Goal: Information Seeking & Learning: Learn about a topic

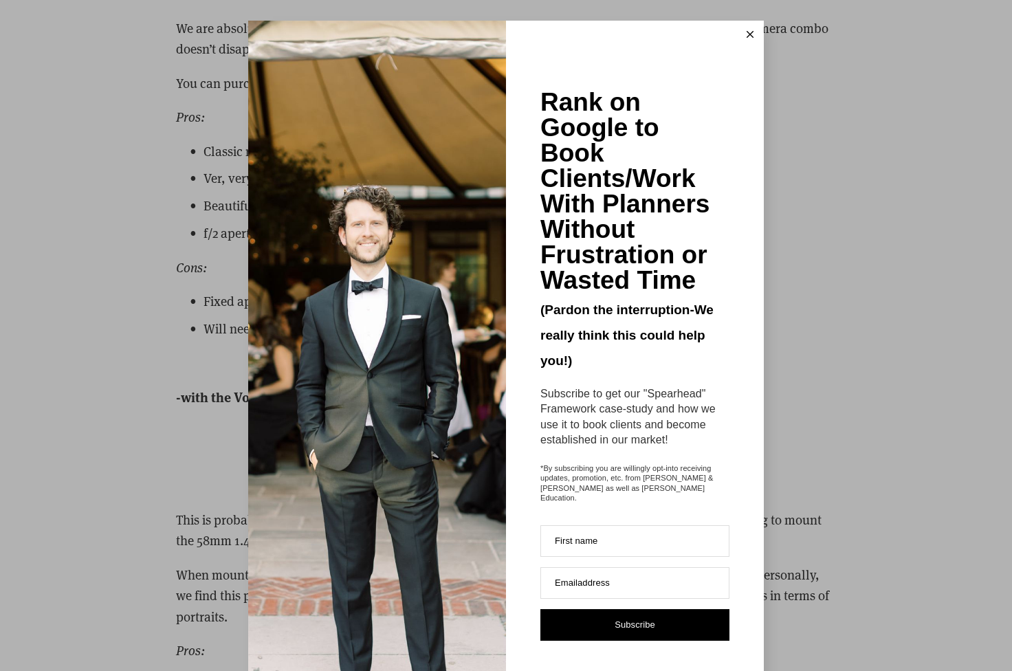
scroll to position [4827, 0]
click at [747, 34] on icon at bounding box center [750, 34] width 7 height 7
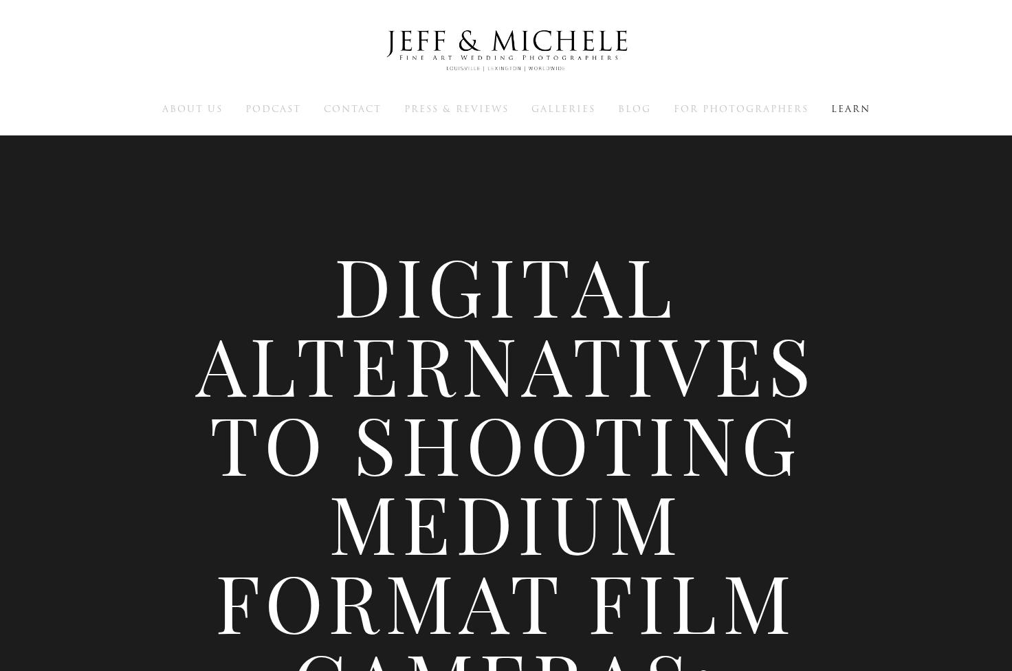
scroll to position [0, 0]
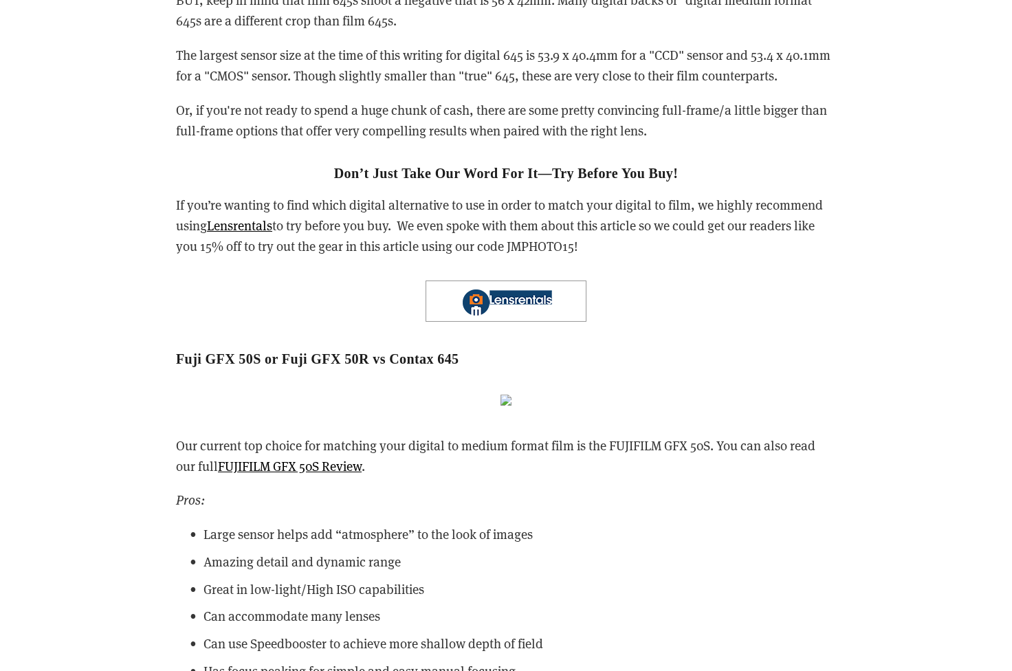
scroll to position [3194, 0]
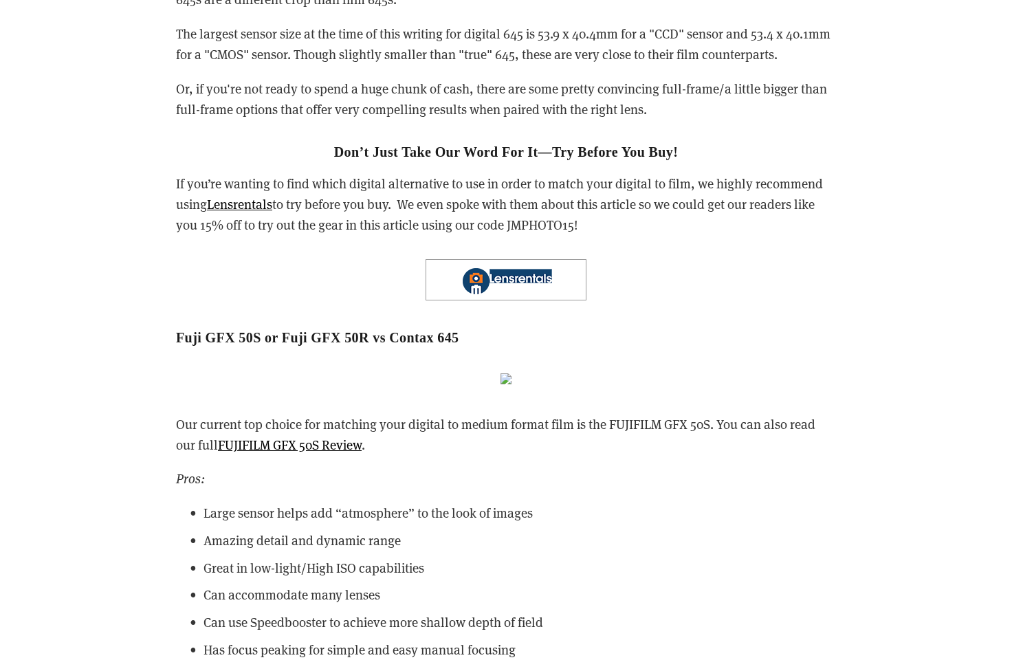
click at [506, 373] on img at bounding box center [506, 378] width 11 height 11
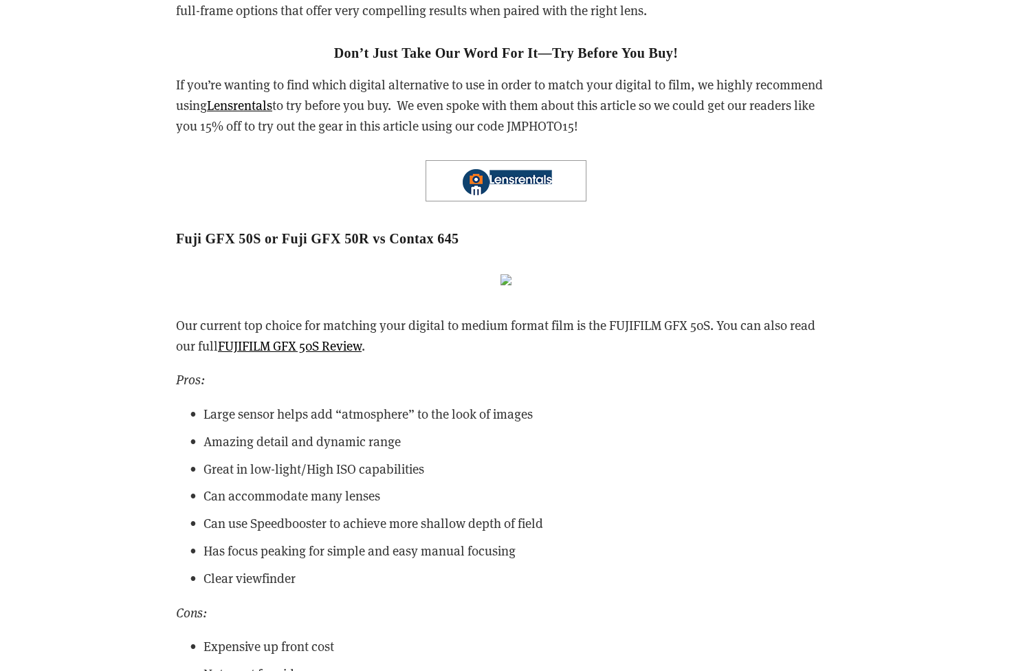
scroll to position [3326, 0]
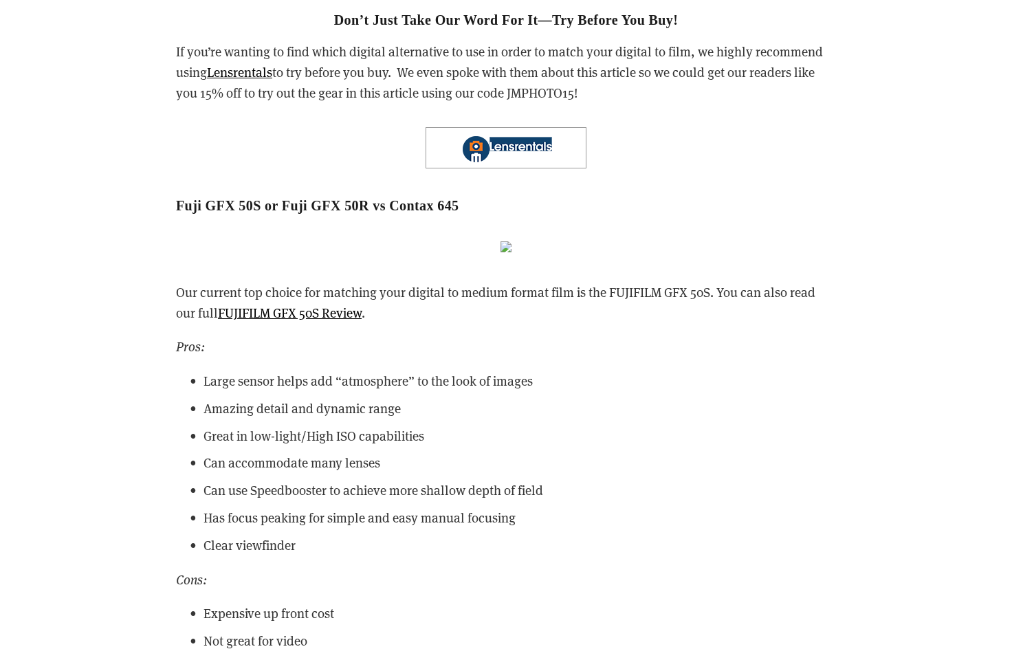
click at [448, 131] on img at bounding box center [506, 147] width 161 height 41
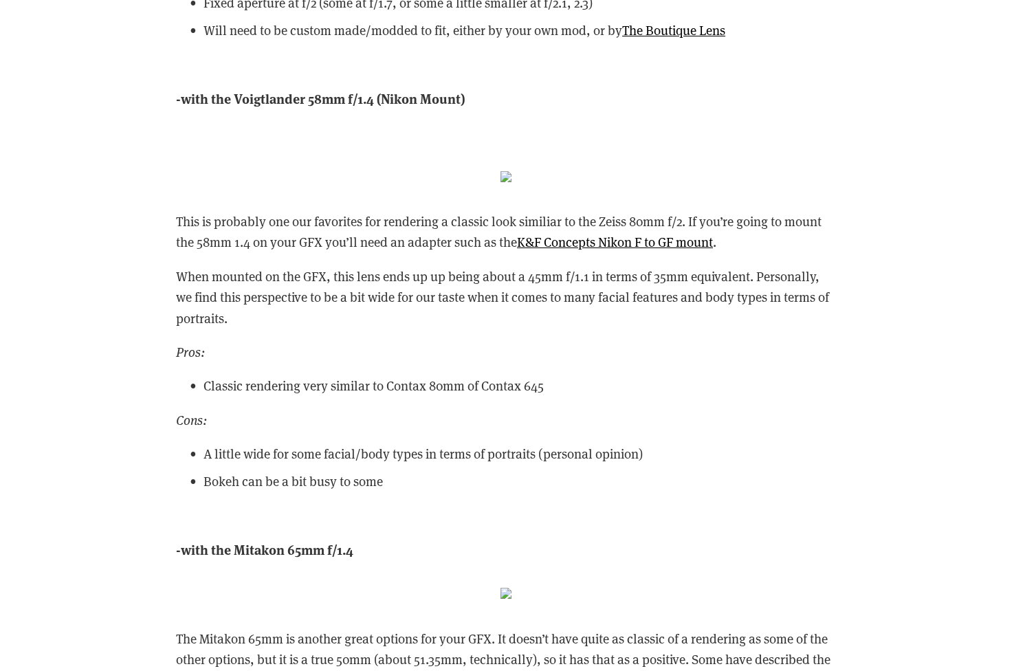
scroll to position [5142, 0]
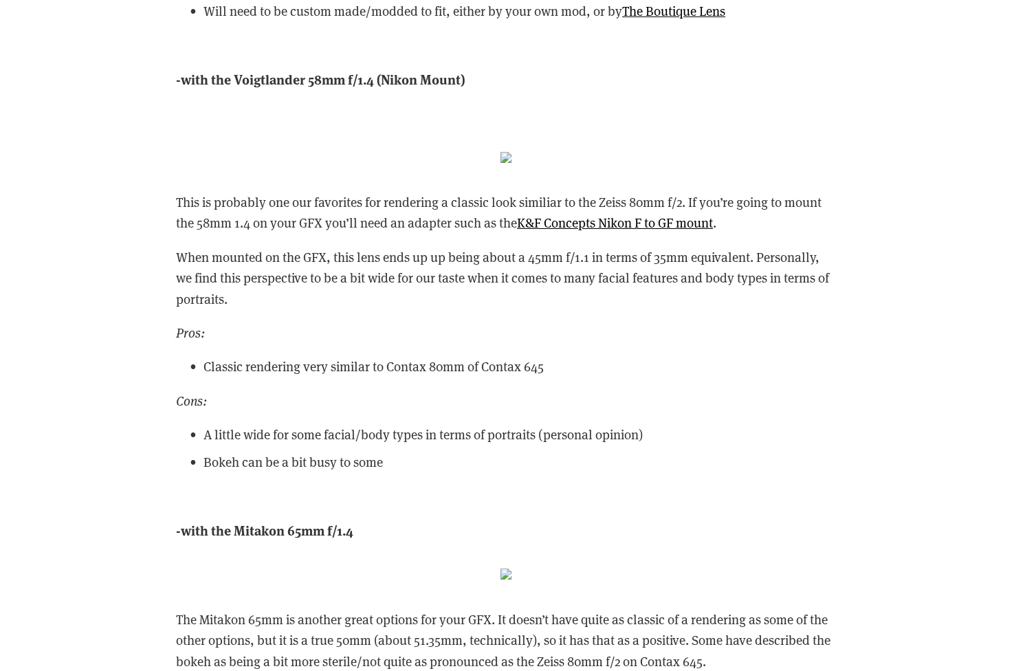
click at [506, 152] on img at bounding box center [506, 157] width 11 height 11
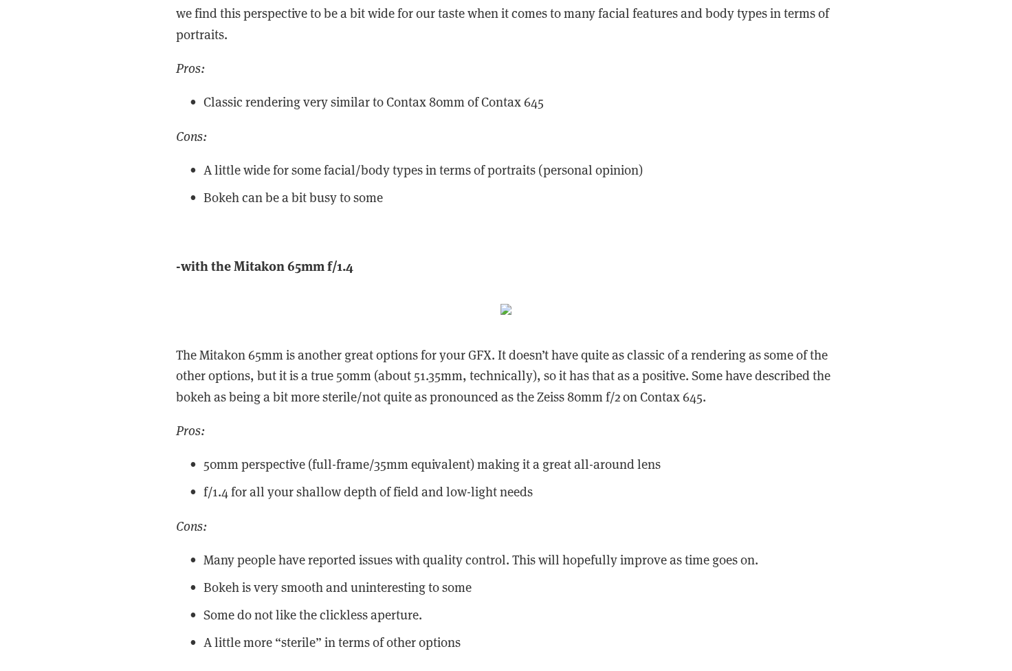
scroll to position [5409, 0]
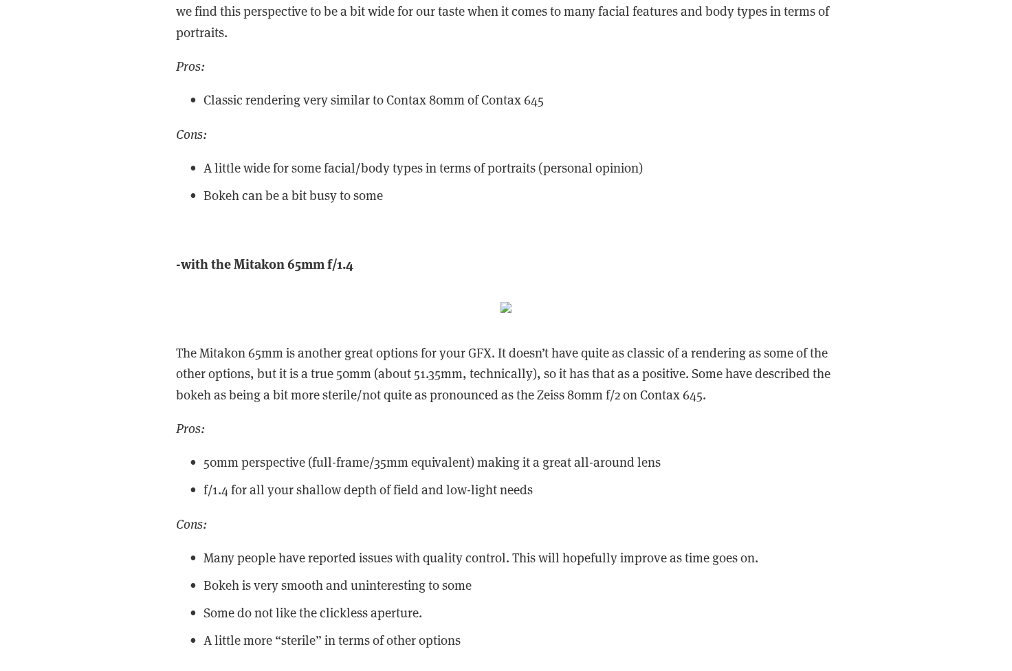
click at [504, 302] on img at bounding box center [506, 307] width 11 height 11
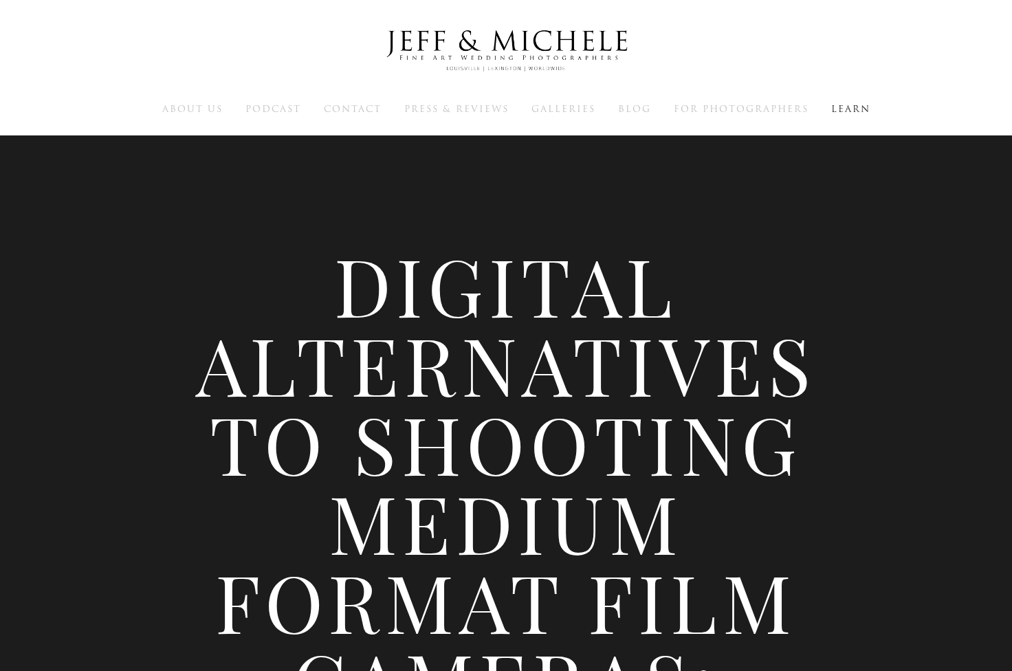
scroll to position [0, 0]
click at [850, 110] on span "Learn" at bounding box center [851, 108] width 39 height 13
click at [841, 107] on span "Learn" at bounding box center [851, 108] width 39 height 13
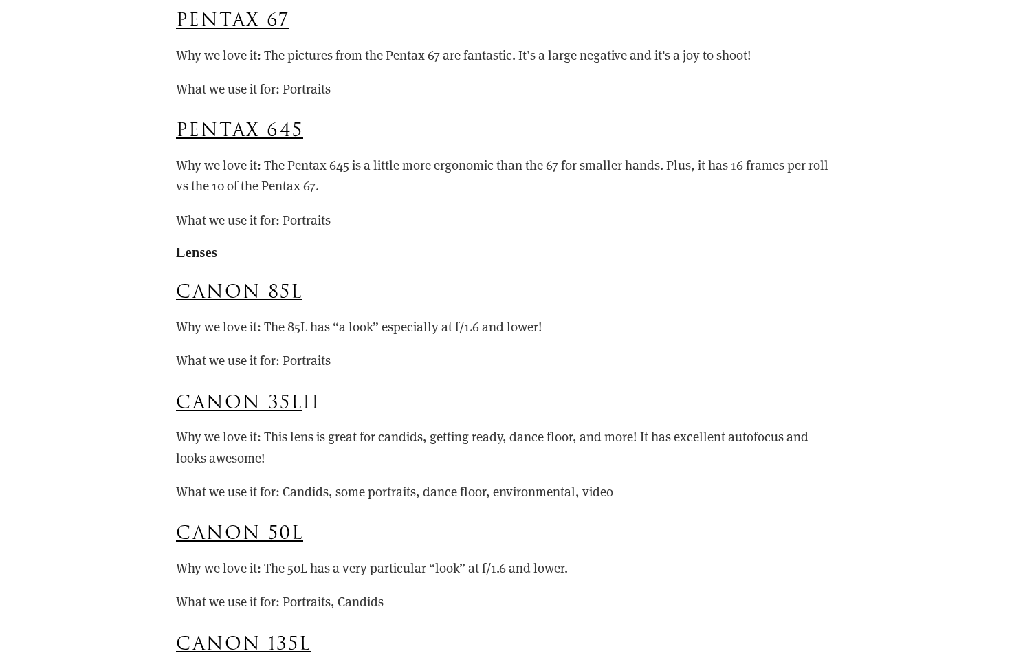
scroll to position [10519, 0]
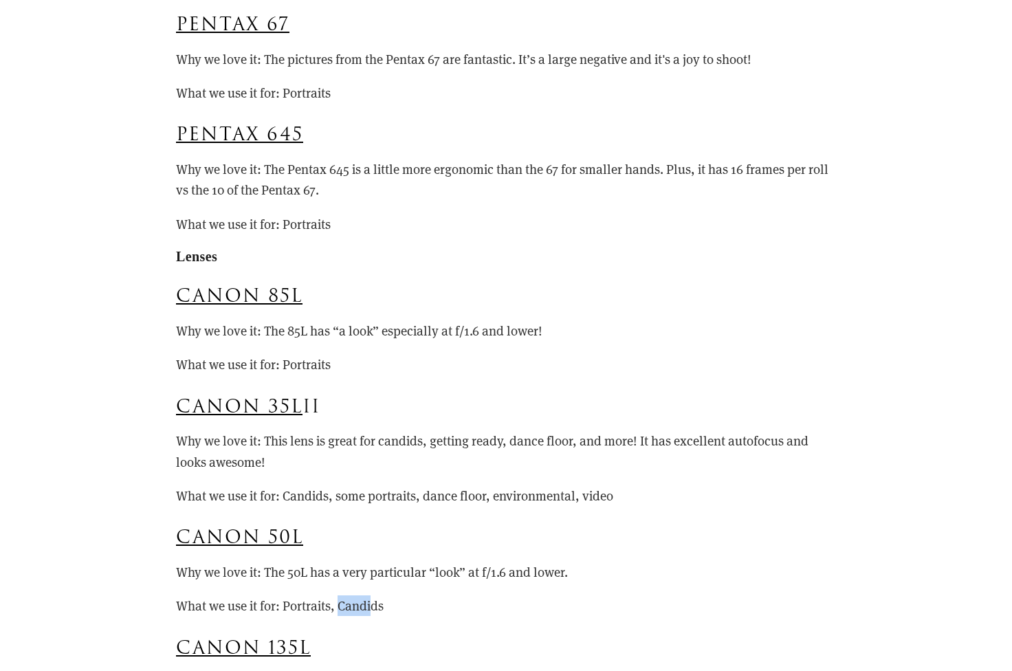
drag, startPoint x: 339, startPoint y: 567, endPoint x: 371, endPoint y: 567, distance: 32.3
click at [371, 596] on p "What we use it for: Portraits, Candids" at bounding box center [506, 606] width 660 height 21
click at [437, 596] on p "What we use it for: Portraits, Candids" at bounding box center [506, 606] width 660 height 21
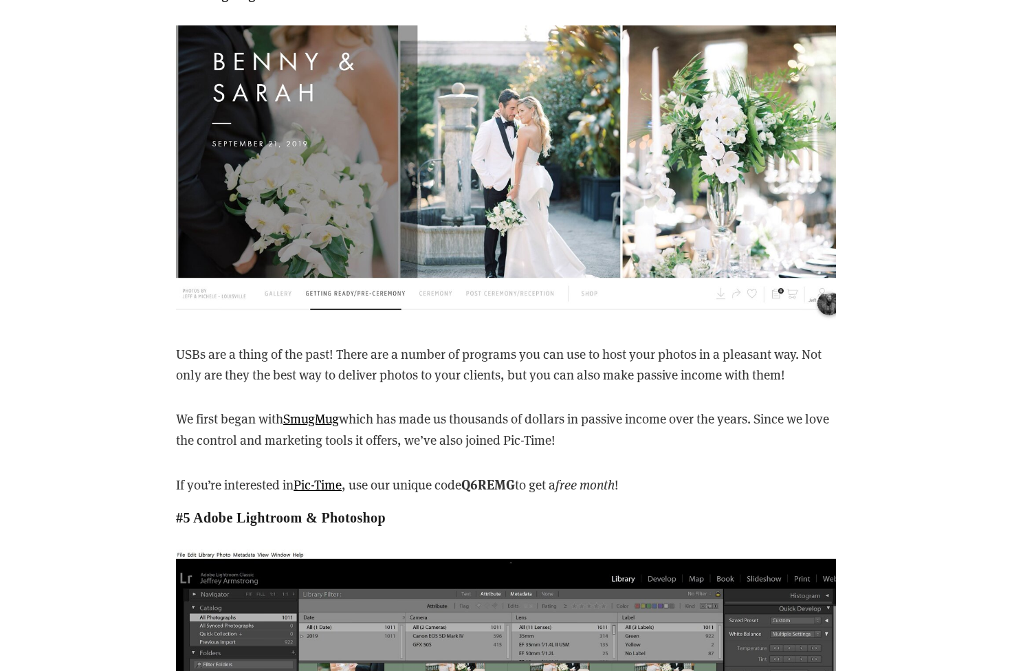
scroll to position [17330, 0]
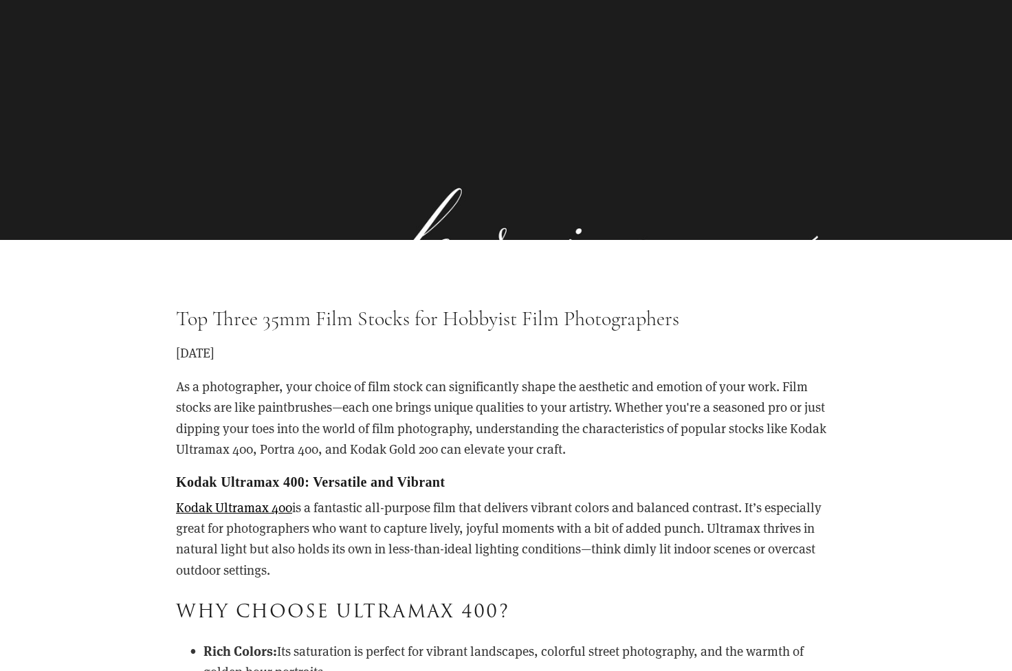
scroll to position [204, 0]
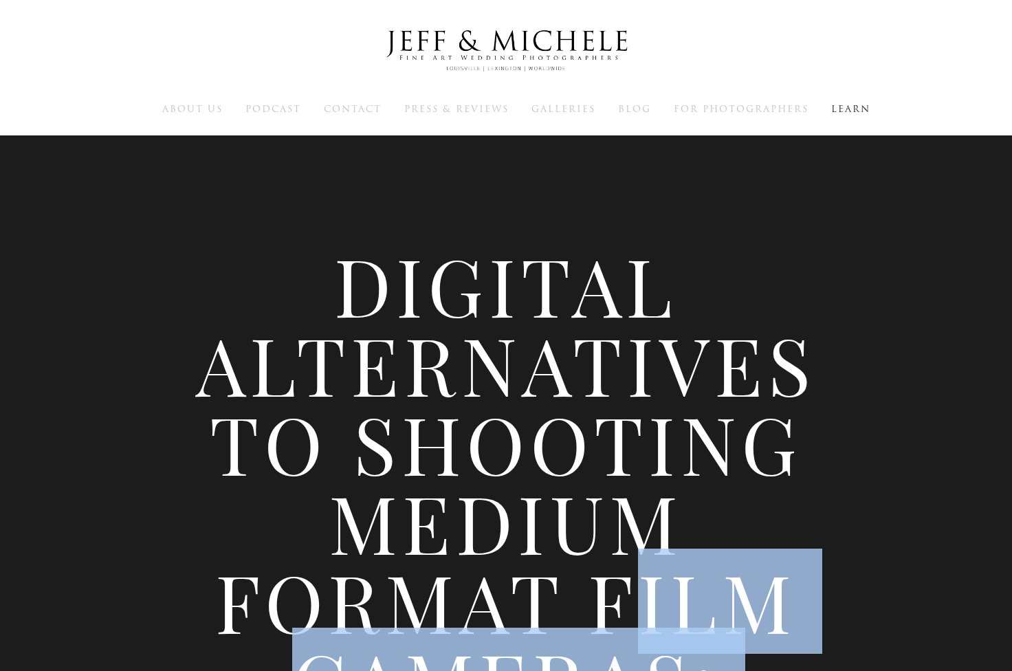
drag, startPoint x: 339, startPoint y: 286, endPoint x: 785, endPoint y: 578, distance: 533.6
click at [785, 578] on h1 "Digital Alternatives to Shooting Medium Format Film Cameras: Best Camera and Le…" at bounding box center [506, 641] width 660 height 791
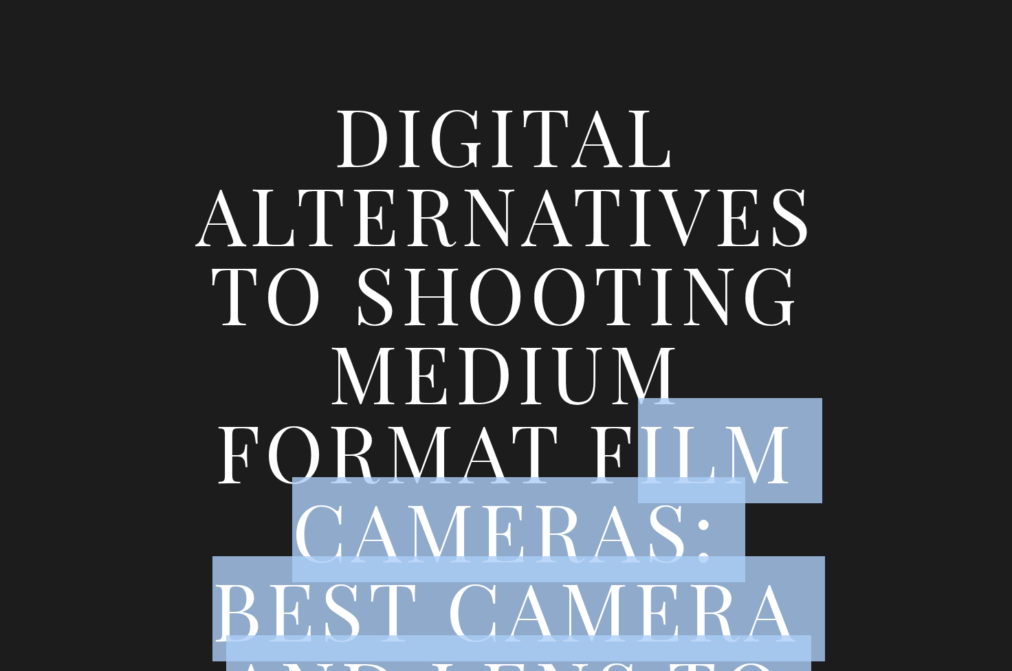
scroll to position [151, 0]
copy h1 "Digital Alternatives to Shooting Medium Format Film"
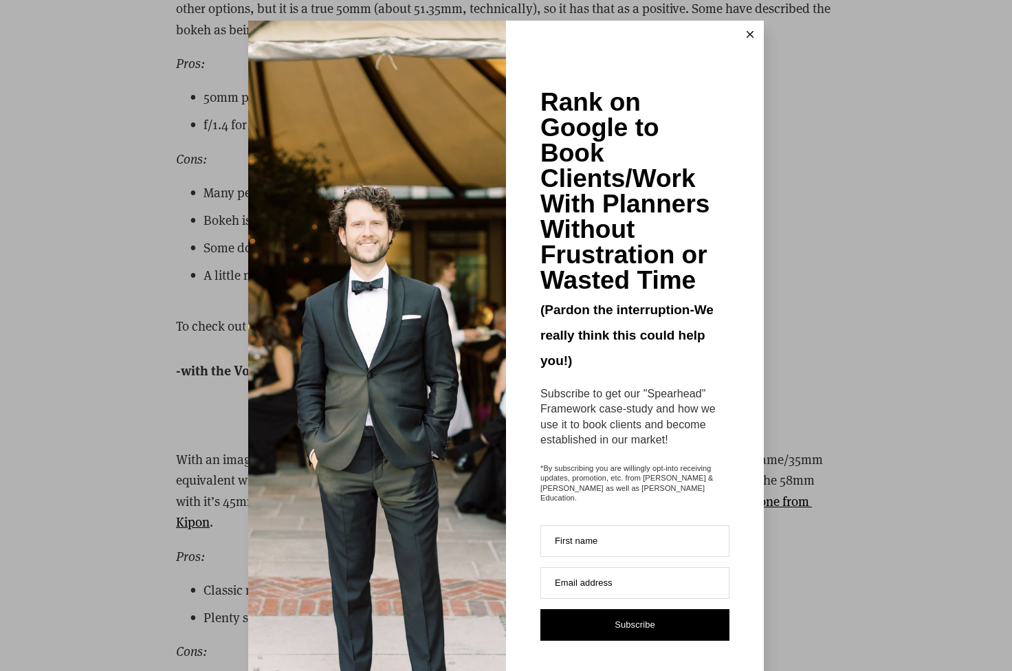
scroll to position [5785, 0]
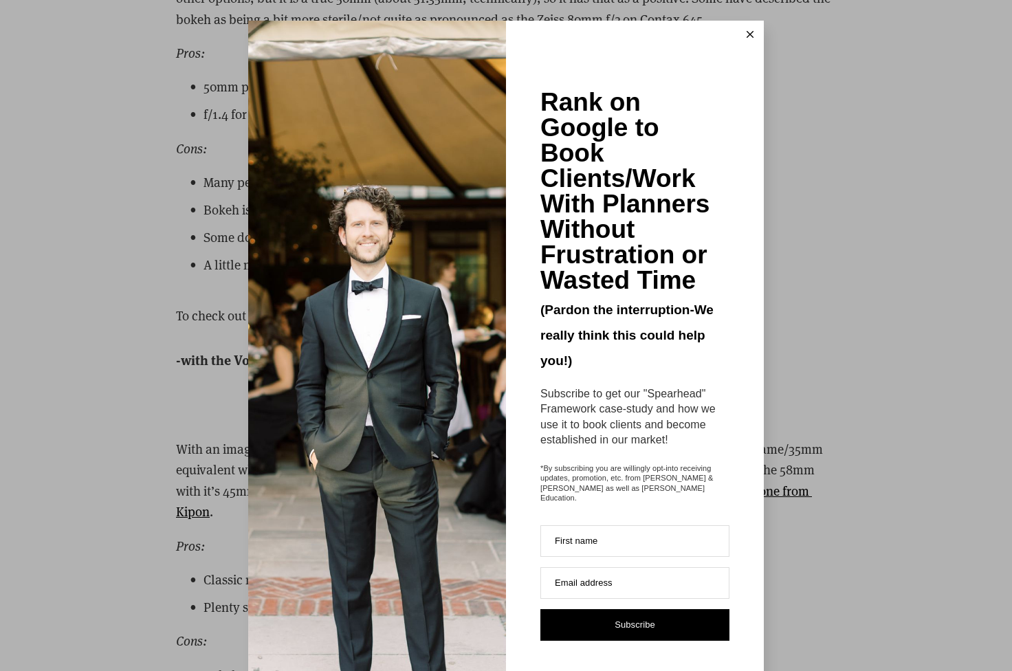
click at [747, 30] on button at bounding box center [751, 35] width 28 height 28
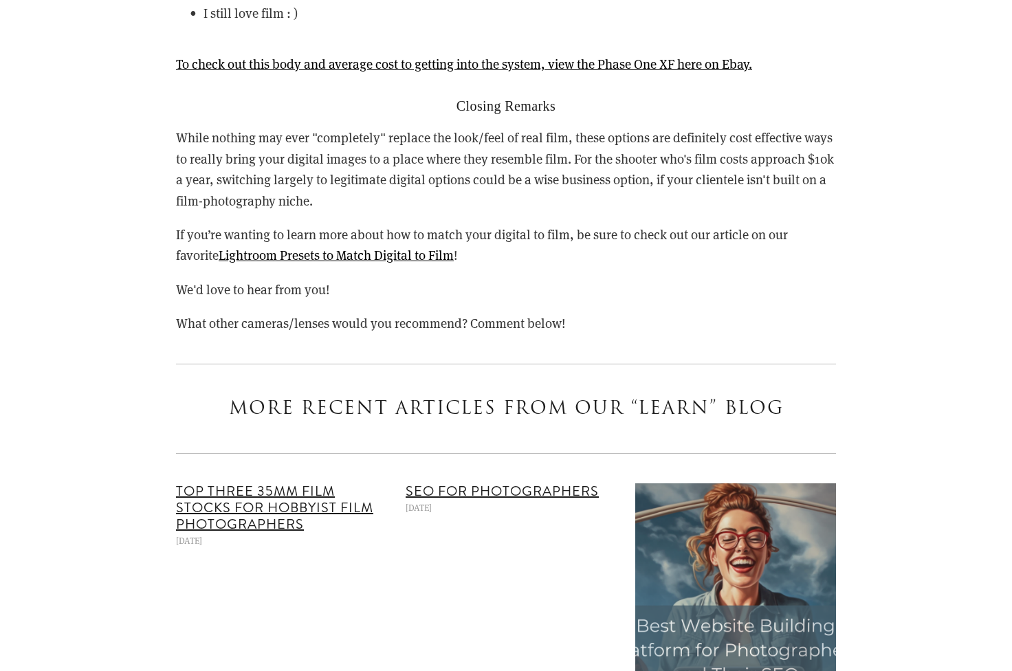
scroll to position [9096, 0]
